Goal: Task Accomplishment & Management: Manage account settings

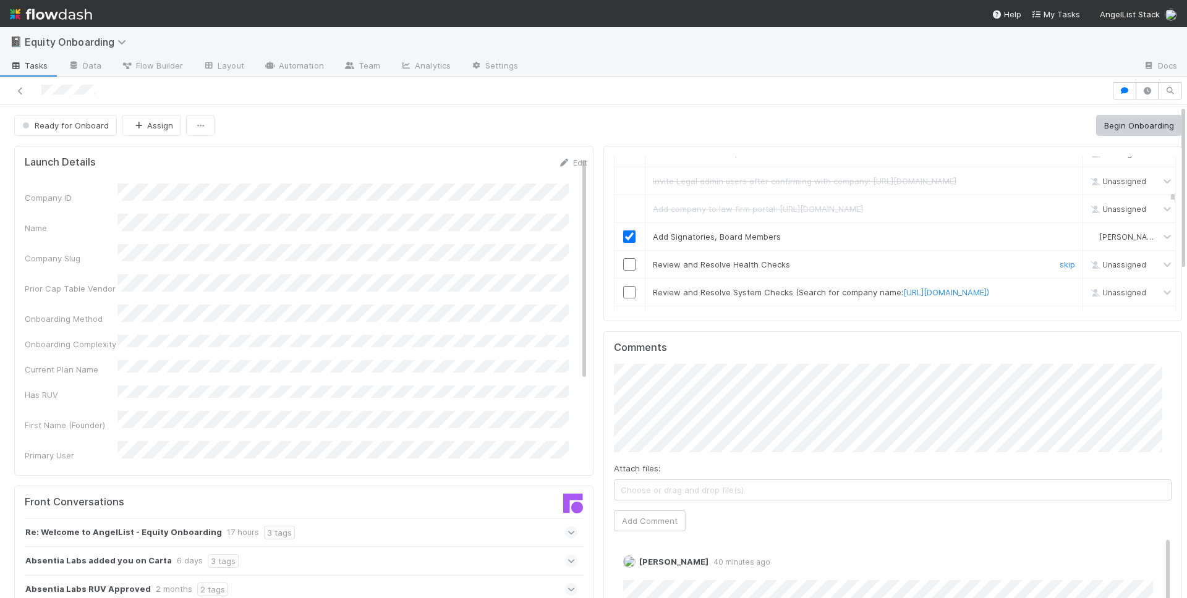
scroll to position [386, 0]
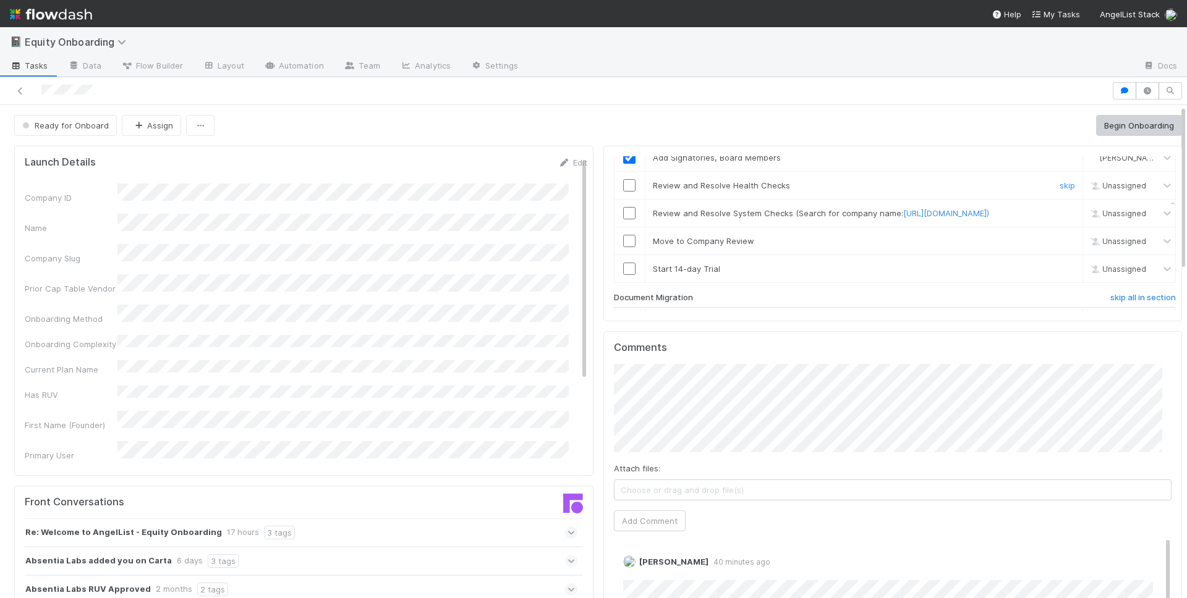
click at [623, 192] on input "checkbox" at bounding box center [629, 185] width 12 height 12
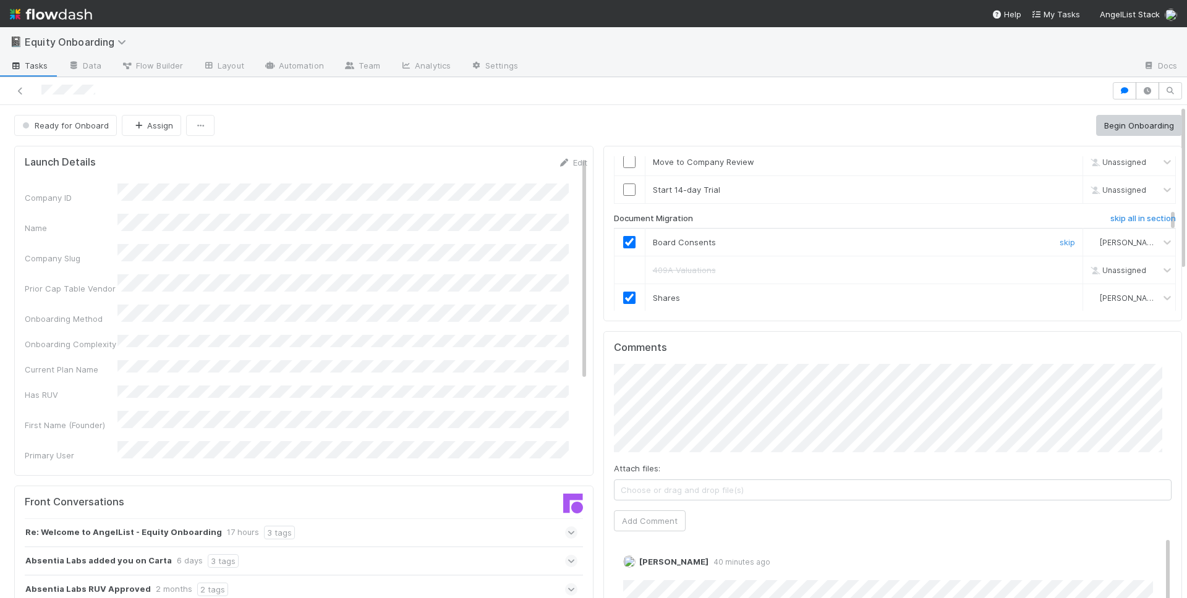
scroll to position [469, 0]
click at [623, 193] on input "checkbox" at bounding box center [629, 186] width 12 height 12
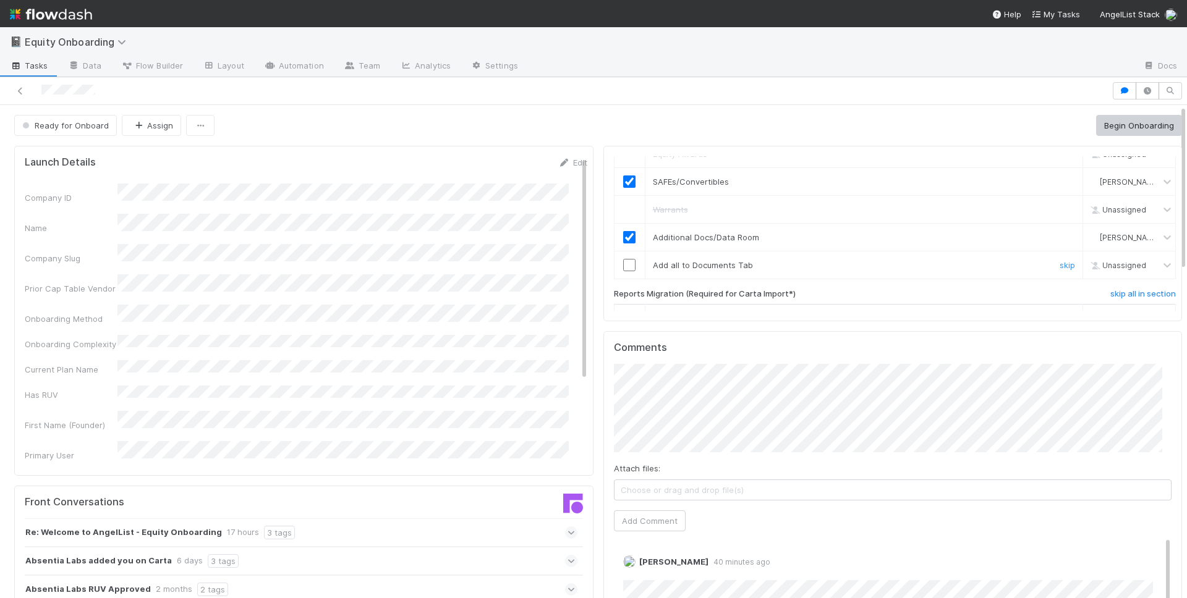
scroll to position [640, 0]
click at [623, 269] on input "checkbox" at bounding box center [629, 263] width 12 height 12
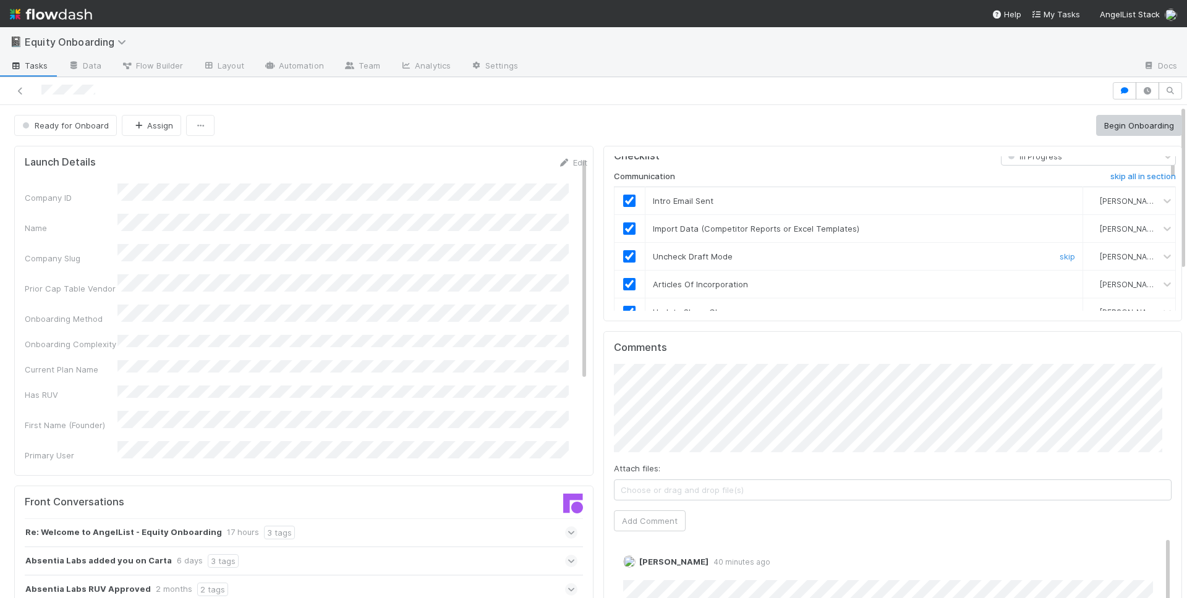
scroll to position [0, 0]
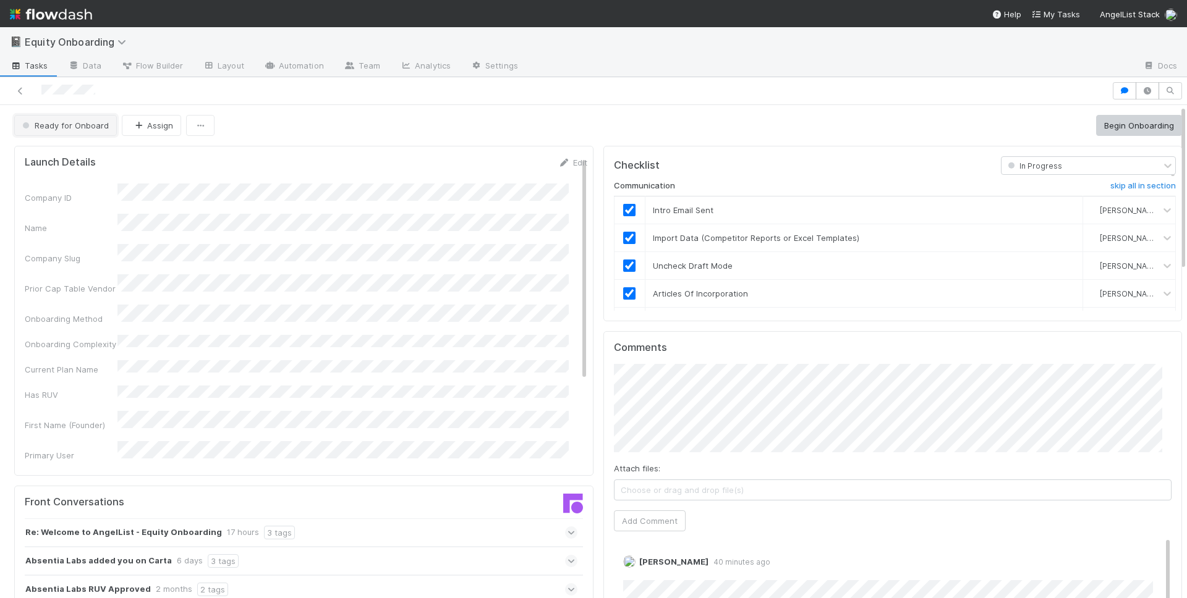
click at [72, 130] on button "Ready for Onboard" at bounding box center [65, 125] width 103 height 21
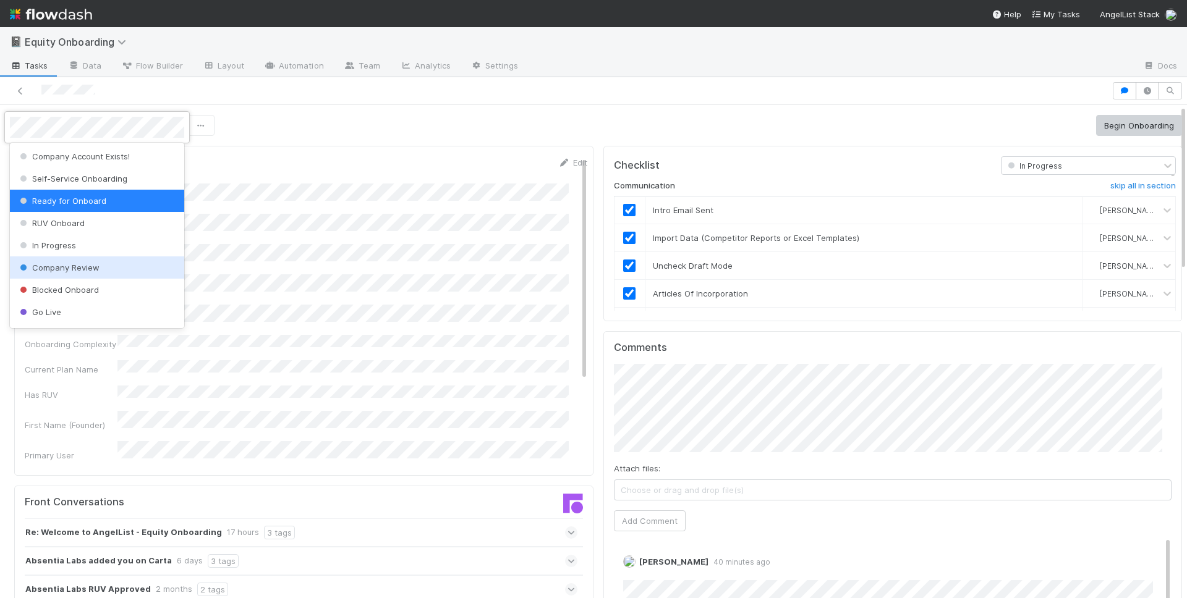
click at [70, 261] on div "Company Review" at bounding box center [97, 268] width 174 height 22
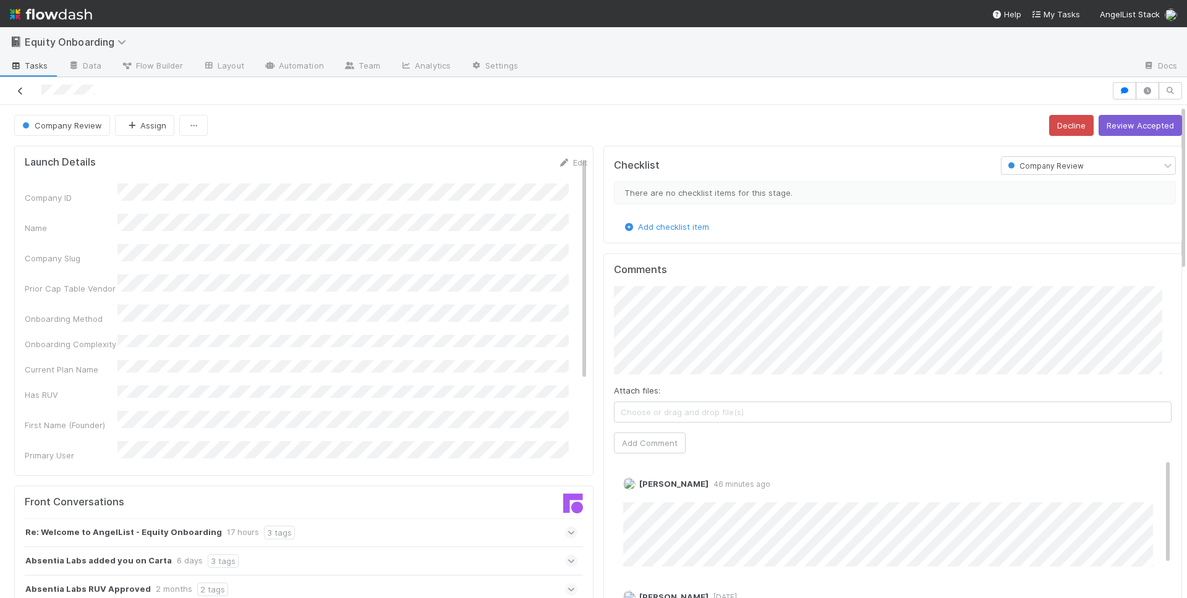
click at [25, 88] on icon at bounding box center [20, 91] width 12 height 8
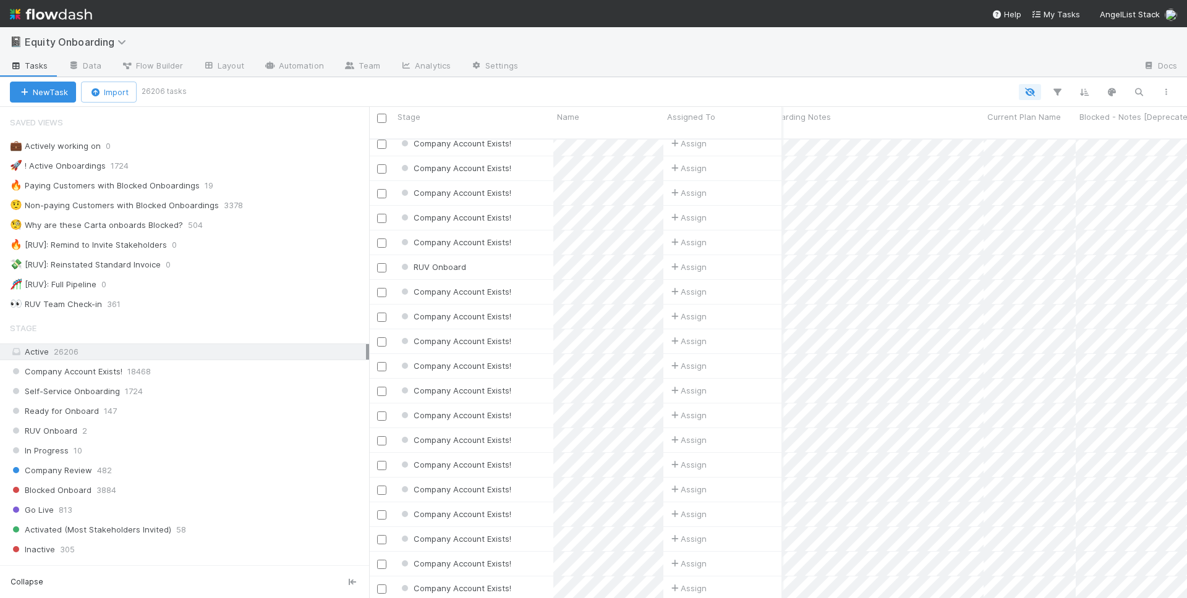
scroll to position [865, 423]
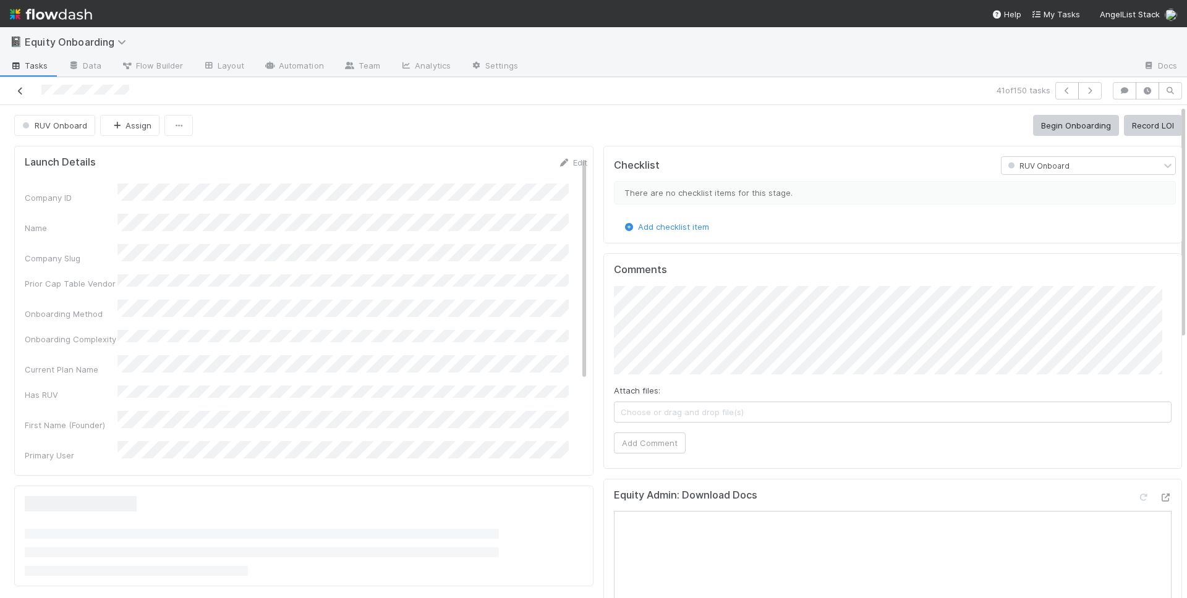
click at [17, 90] on icon at bounding box center [20, 91] width 12 height 8
